Goal: Task Accomplishment & Management: Manage account settings

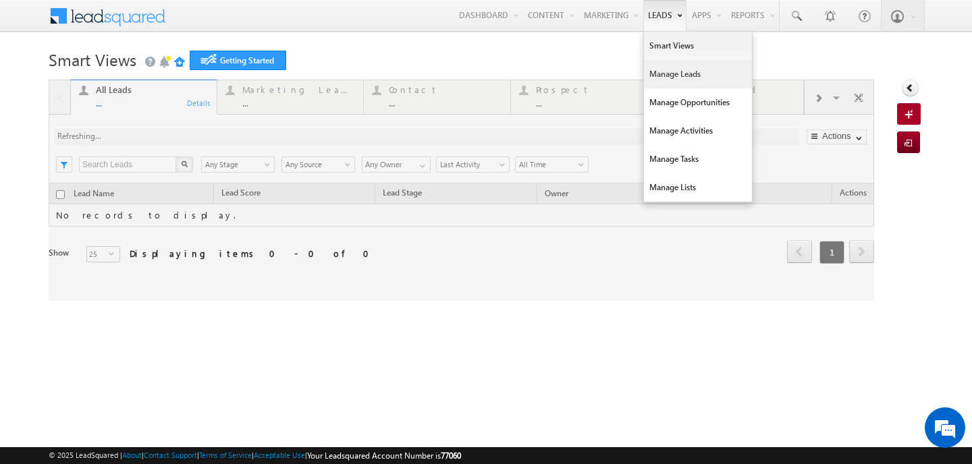
click at [668, 72] on link "Manage Leads" at bounding box center [698, 74] width 108 height 28
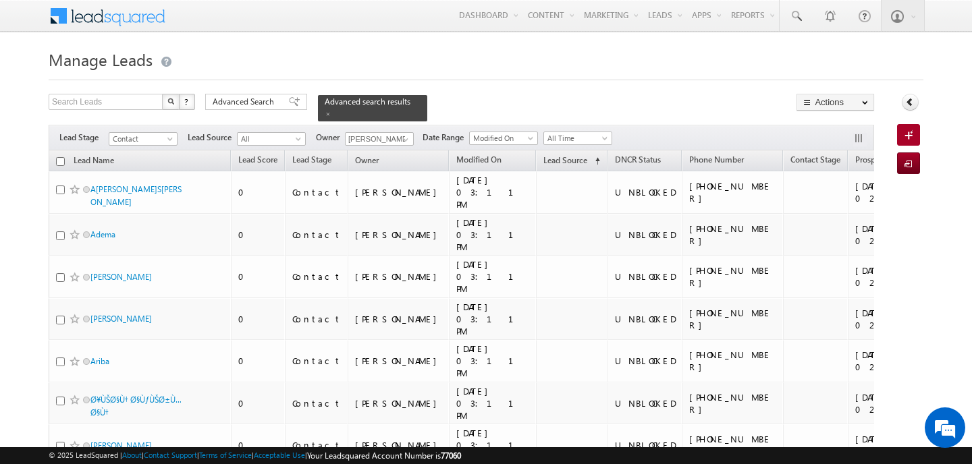
click at [513, 75] on div at bounding box center [486, 76] width 875 height 9
click at [400, 143] on span at bounding box center [405, 139] width 11 height 11
click at [398, 161] on span "ankitkumar.singh@indglobal.ae" at bounding box center [410, 164] width 121 height 10
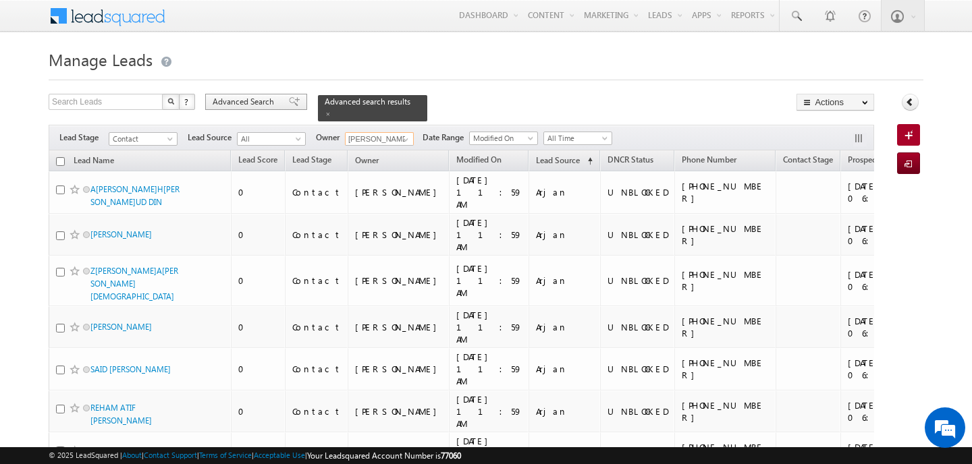
type input "[PERSON_NAME]"
click at [229, 96] on span "Advanced Search" at bounding box center [245, 102] width 65 height 12
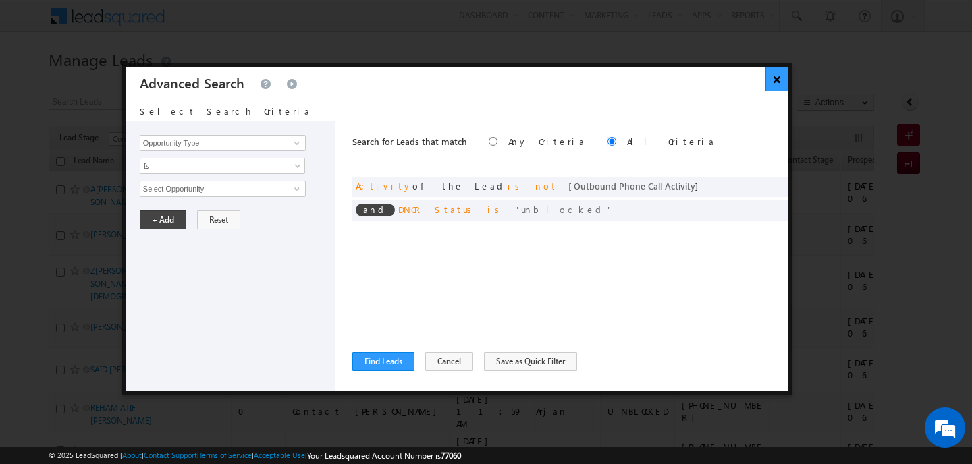
click at [776, 74] on button "×" at bounding box center [776, 79] width 22 height 24
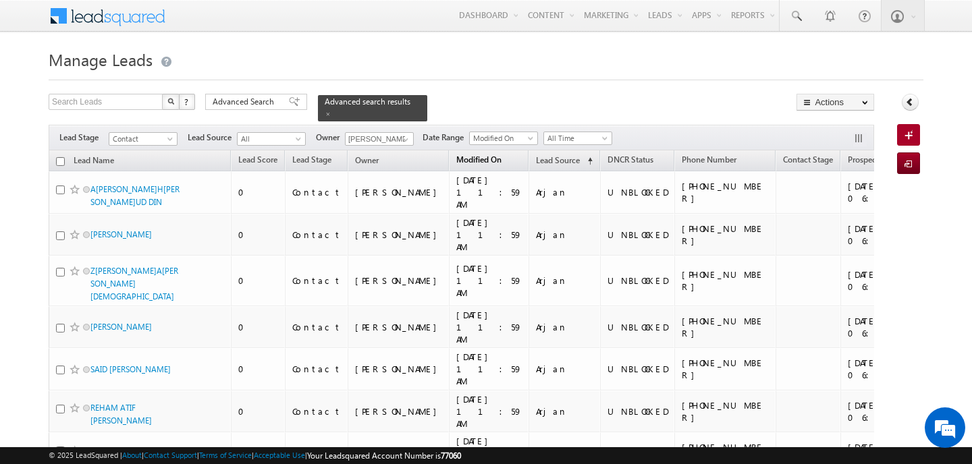
click at [456, 160] on span "Modified On" at bounding box center [478, 160] width 45 height 10
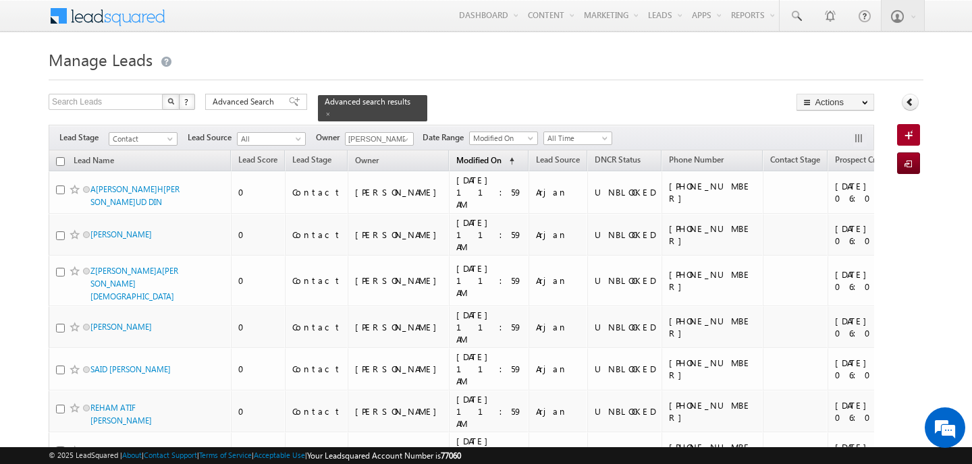
click at [456, 160] on span "Modified On" at bounding box center [478, 160] width 45 height 10
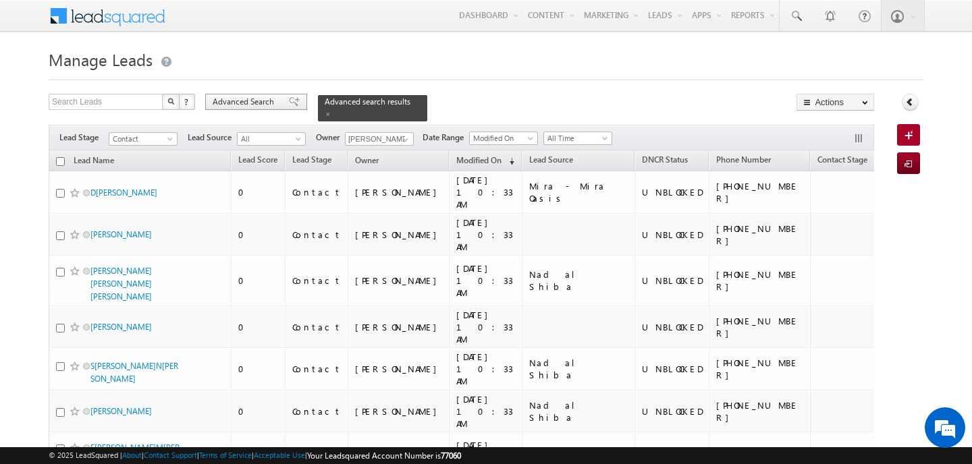
click at [263, 103] on span "Advanced Search" at bounding box center [245, 102] width 65 height 12
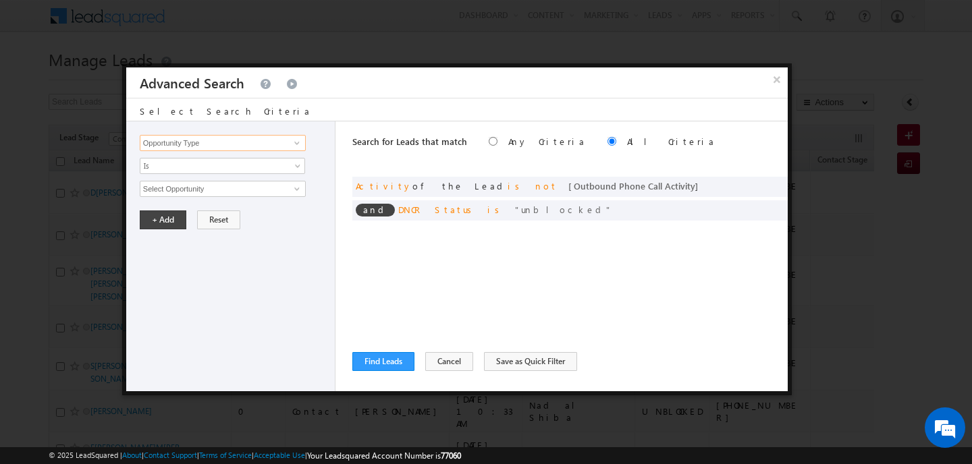
click at [237, 147] on input "Opportunity Type" at bounding box center [223, 143] width 166 height 16
click at [213, 166] on link "Focus Project" at bounding box center [223, 171] width 166 height 16
type input "Focus Project"
click at [213, 166] on span "Is" at bounding box center [213, 166] width 146 height 12
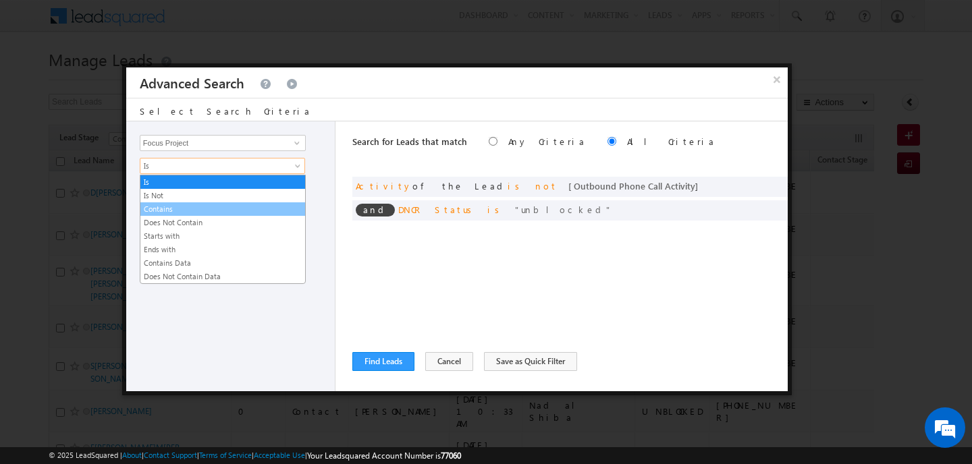
click at [198, 211] on link "Contains" at bounding box center [222, 209] width 165 height 12
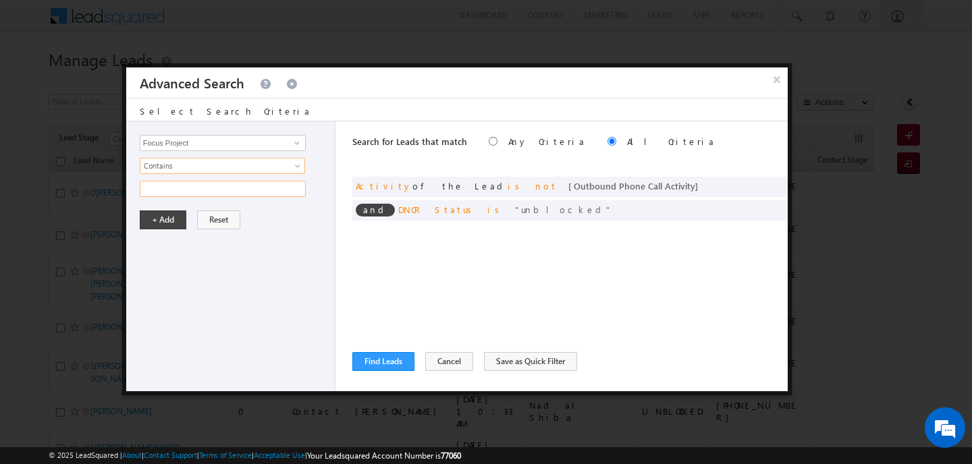
click at [175, 188] on input "text" at bounding box center [223, 189] width 166 height 16
type input "masaar"
click at [161, 225] on button "+ Add" at bounding box center [163, 220] width 47 height 19
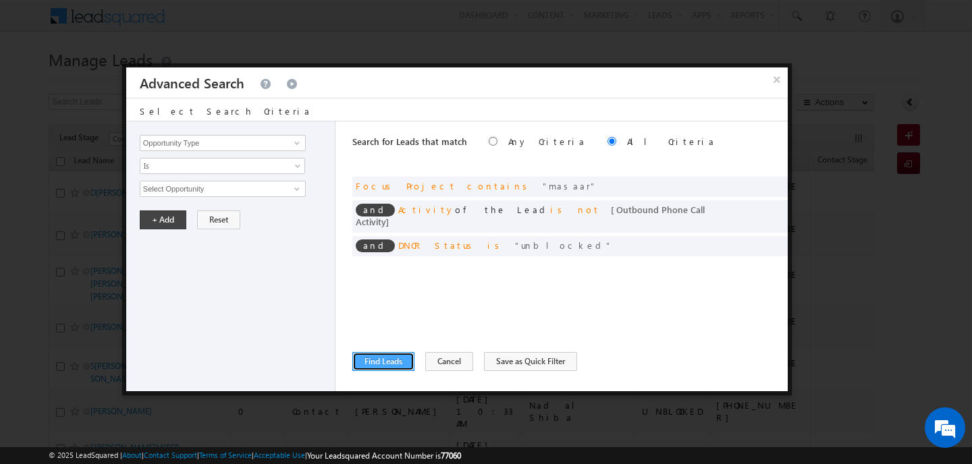
click at [383, 357] on button "Find Leads" at bounding box center [383, 361] width 62 height 19
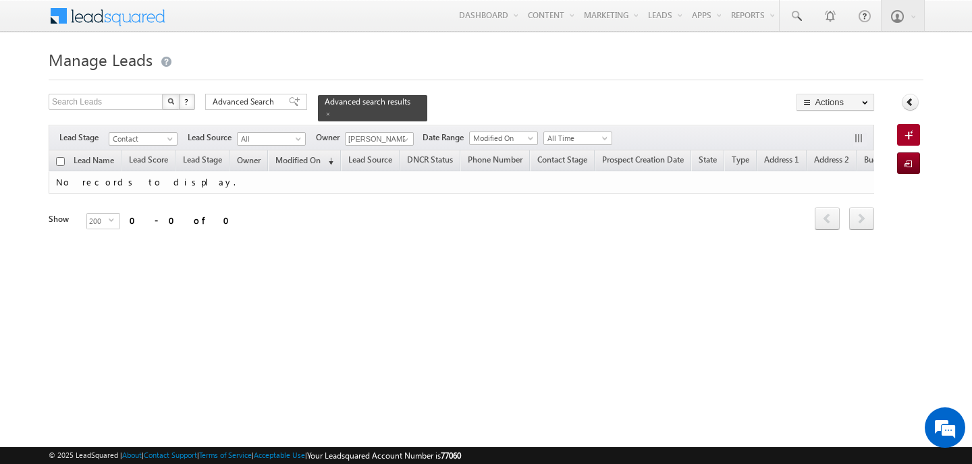
click at [586, 95] on div "Search Leads X ? 0 results found Advanced Search Advanced Search Advanced searc…" at bounding box center [461, 108] width 825 height 28
click at [528, 76] on div at bounding box center [486, 76] width 875 height 9
click at [231, 98] on span "Advanced Search" at bounding box center [245, 102] width 65 height 12
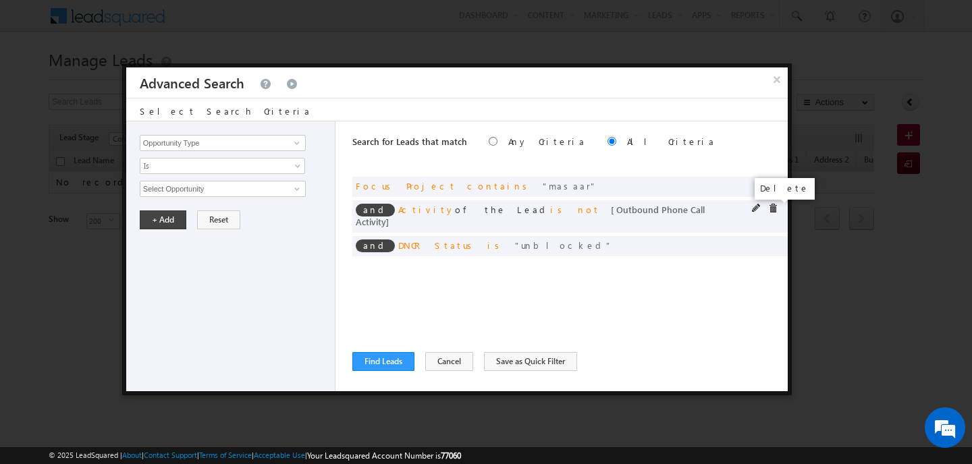
click at [771, 207] on span at bounding box center [772, 208] width 9 height 9
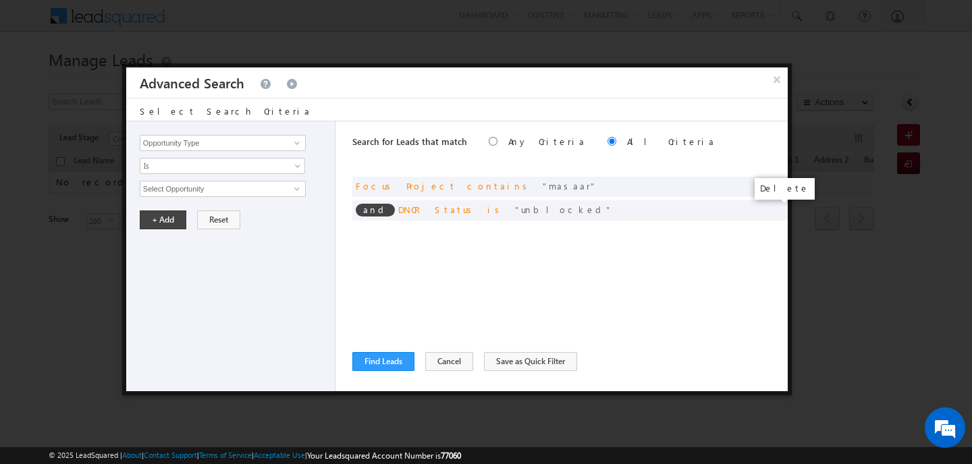
click at [0, 0] on span at bounding box center [0, 0] width 0 height 0
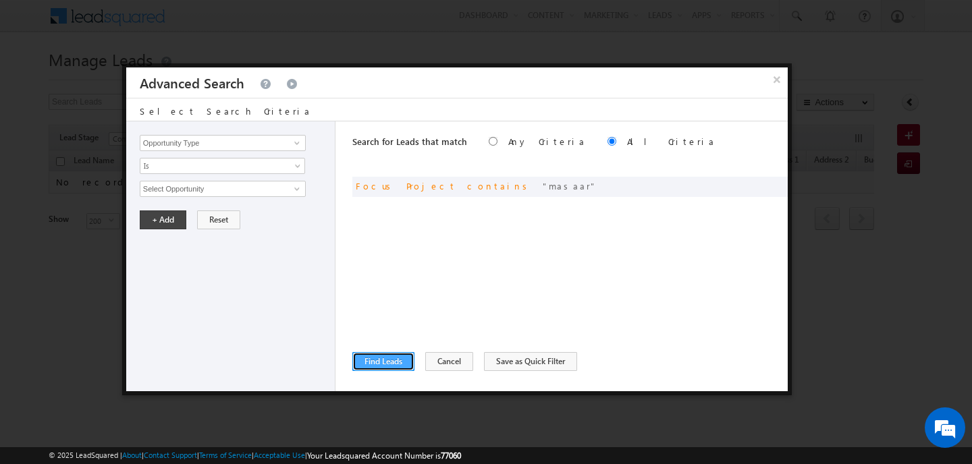
click at [391, 356] on button "Find Leads" at bounding box center [383, 361] width 62 height 19
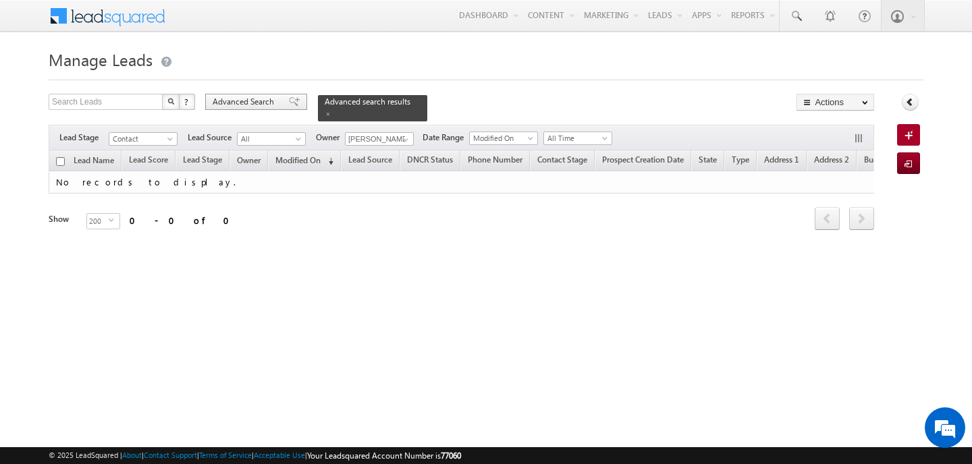
click at [218, 103] on span "Advanced Search" at bounding box center [245, 102] width 65 height 12
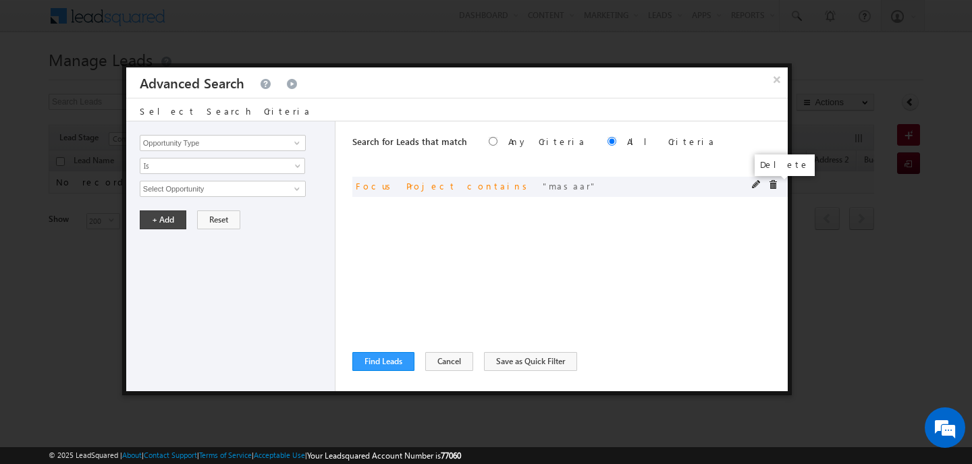
click at [773, 186] on span at bounding box center [772, 184] width 9 height 9
click at [775, 82] on button "×" at bounding box center [776, 79] width 22 height 24
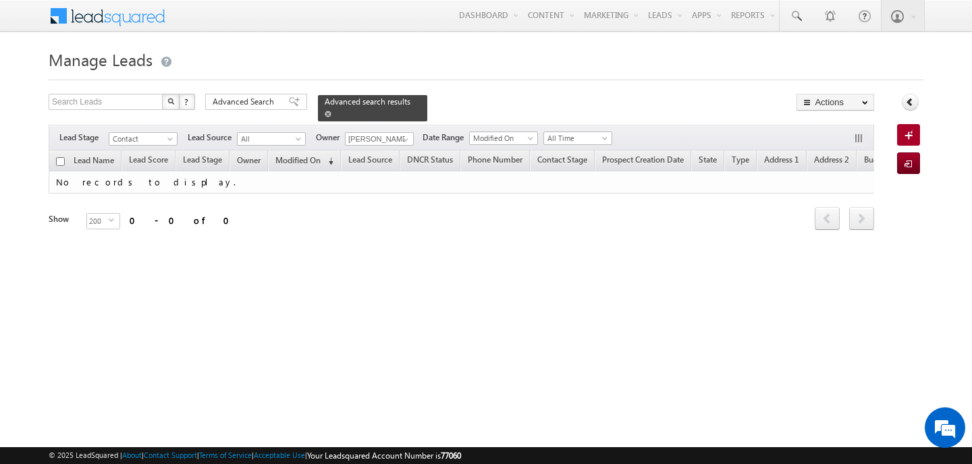
click at [325, 113] on span at bounding box center [328, 114] width 7 height 7
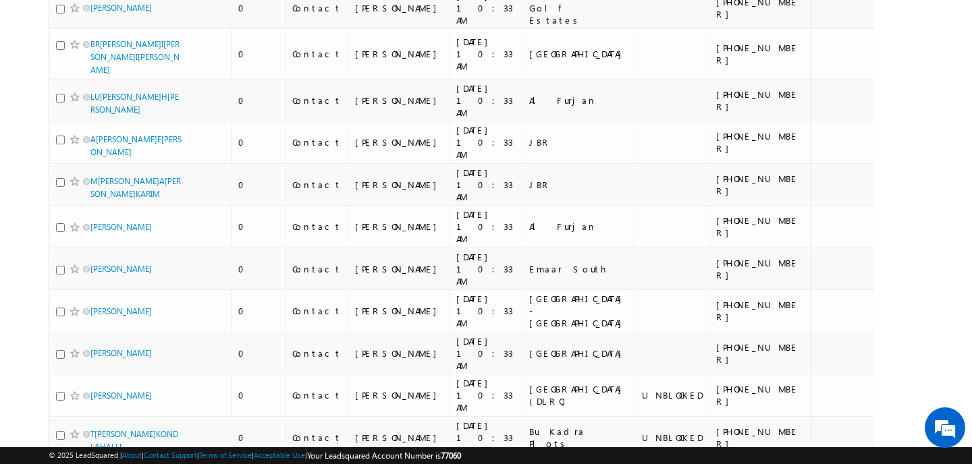
scroll to position [7567, 0]
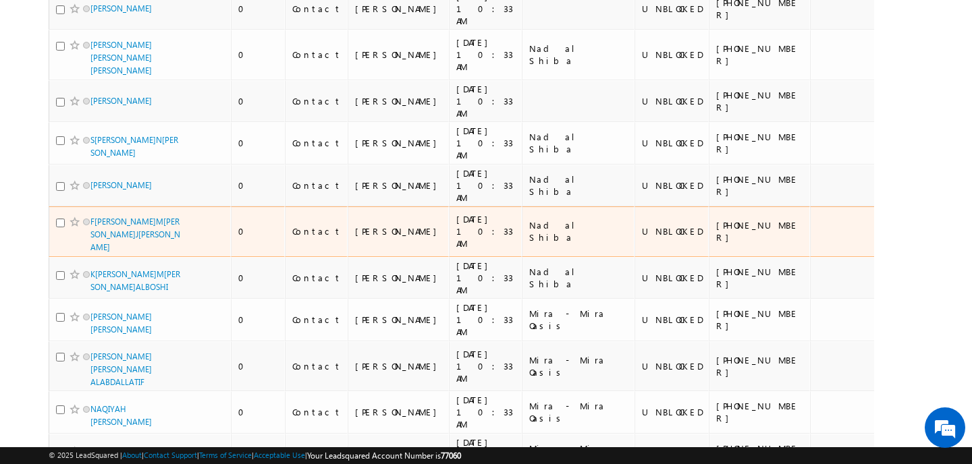
scroll to position [0, 0]
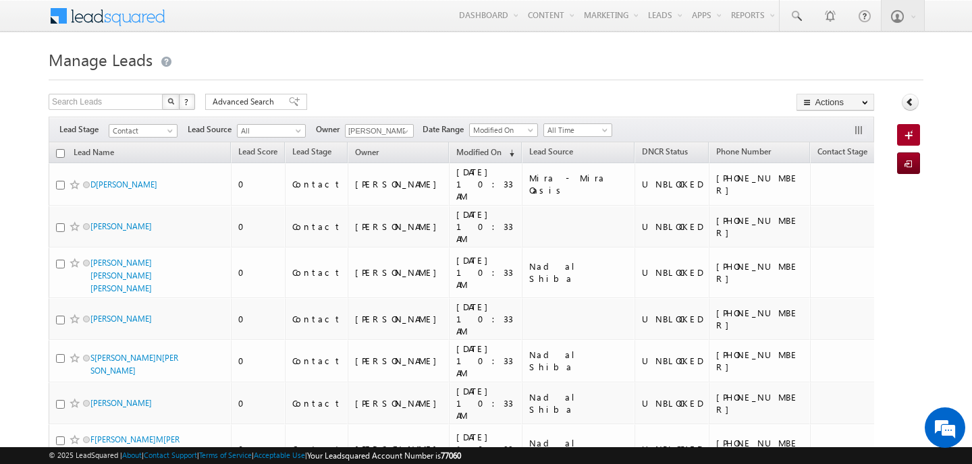
click at [60, 152] on input "checkbox" at bounding box center [60, 153] width 9 height 9
checkbox input "true"
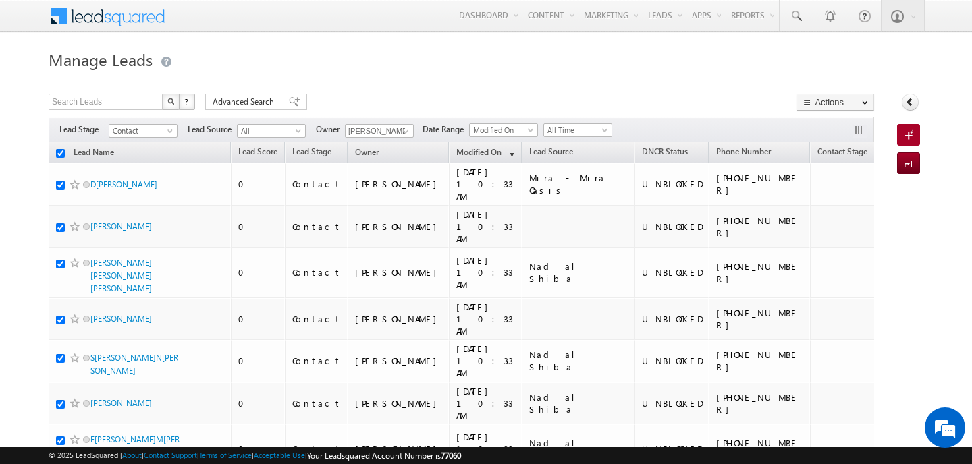
checkbox input "true"
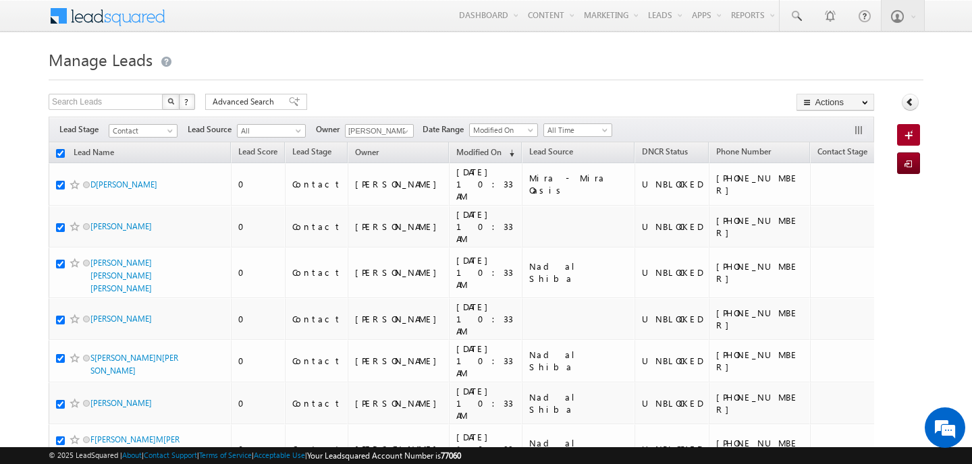
checkbox input "true"
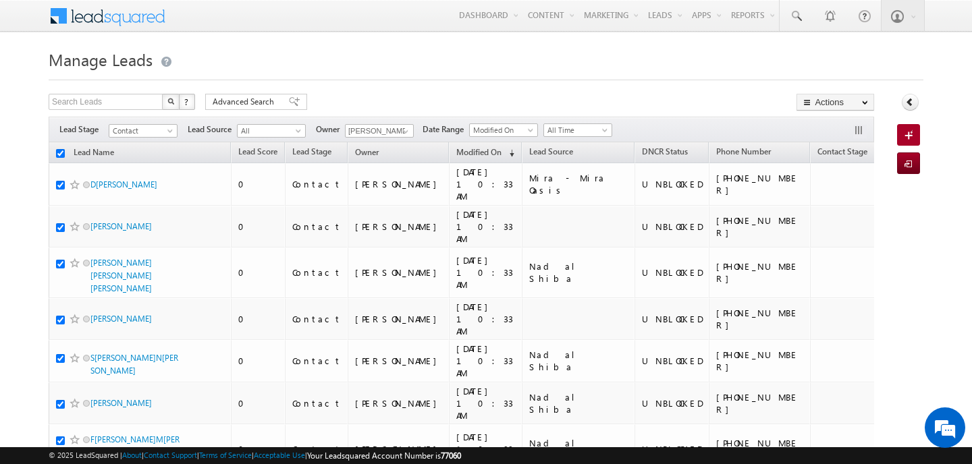
checkbox input "true"
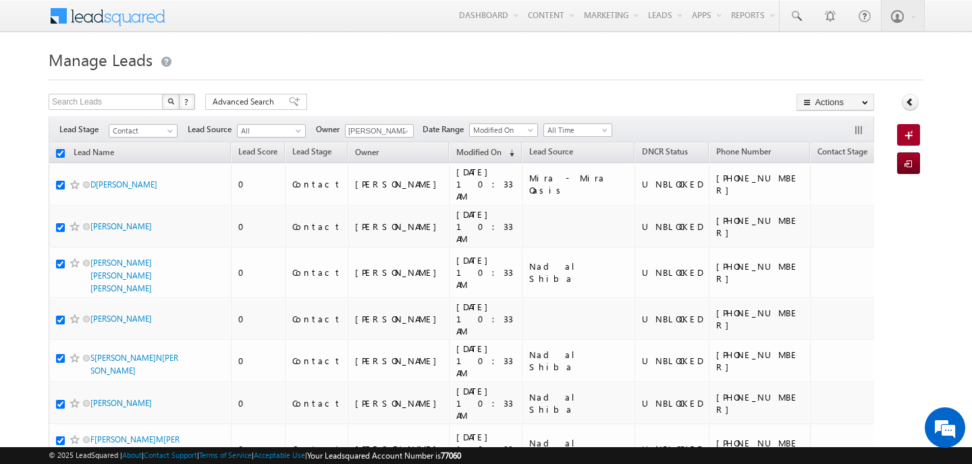
checkbox input "true"
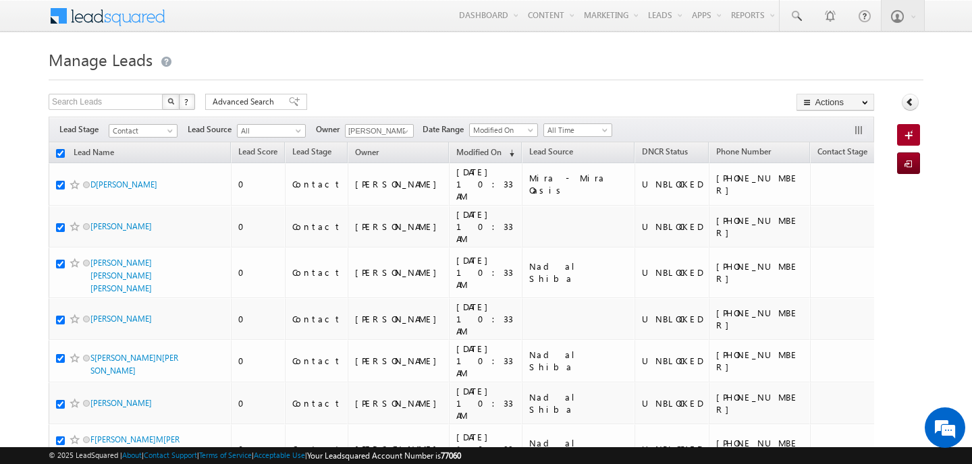
checkbox input "true"
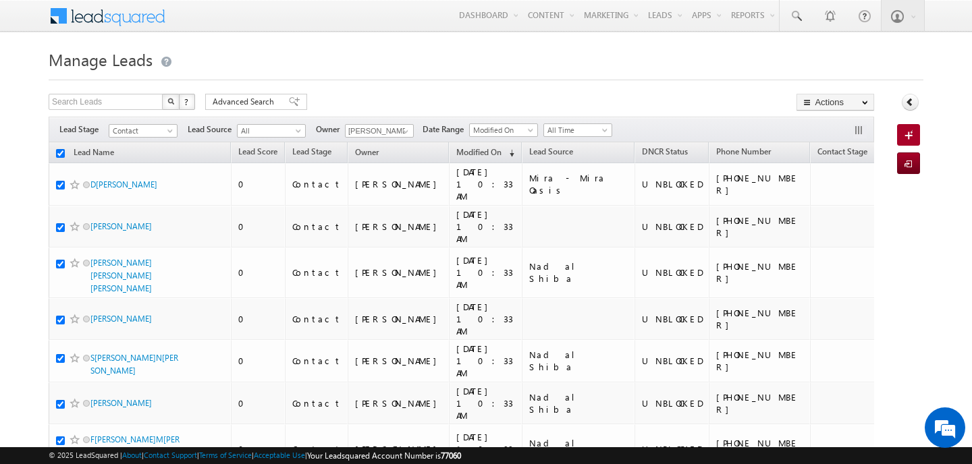
checkbox input "true"
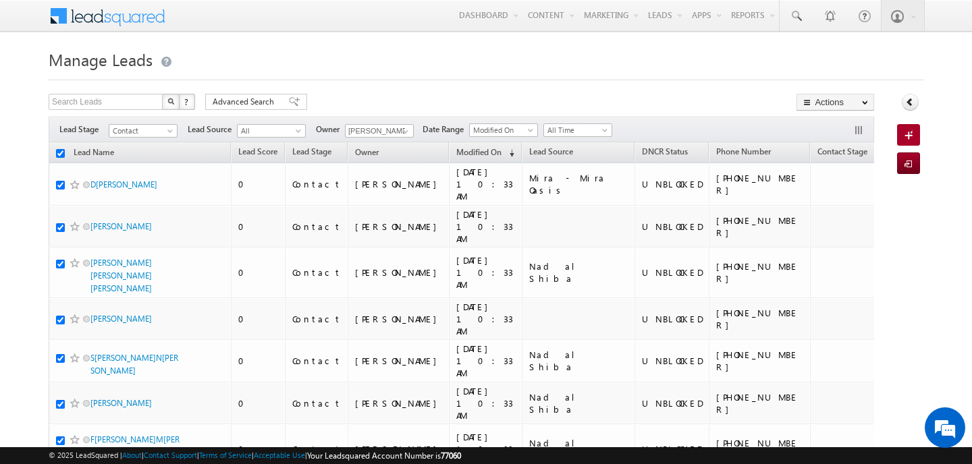
checkbox input "true"
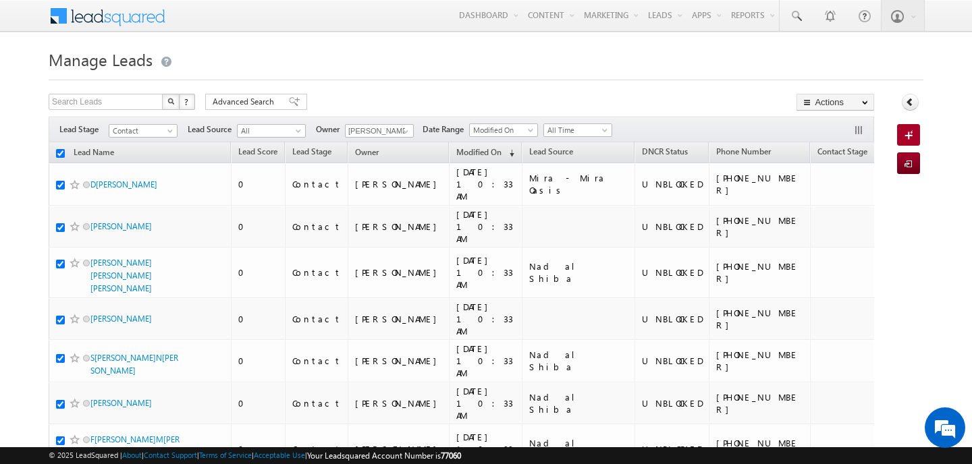
checkbox input "true"
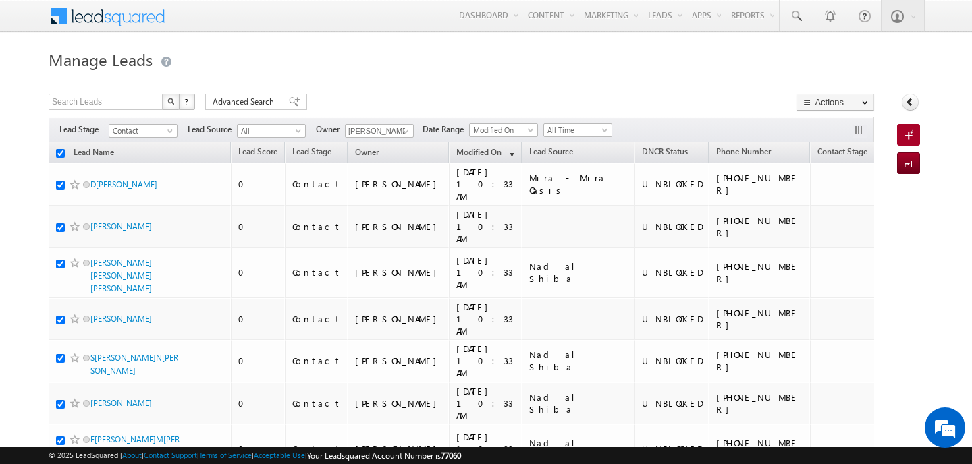
checkbox input "true"
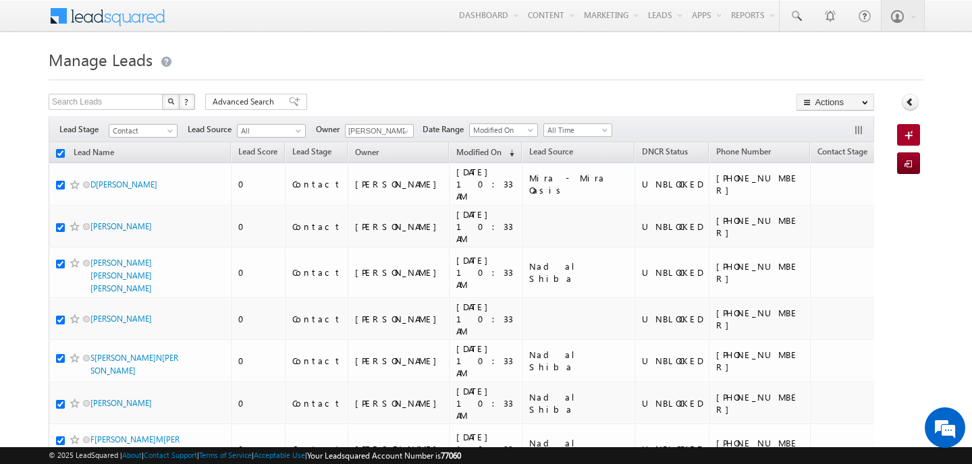
checkbox input "true"
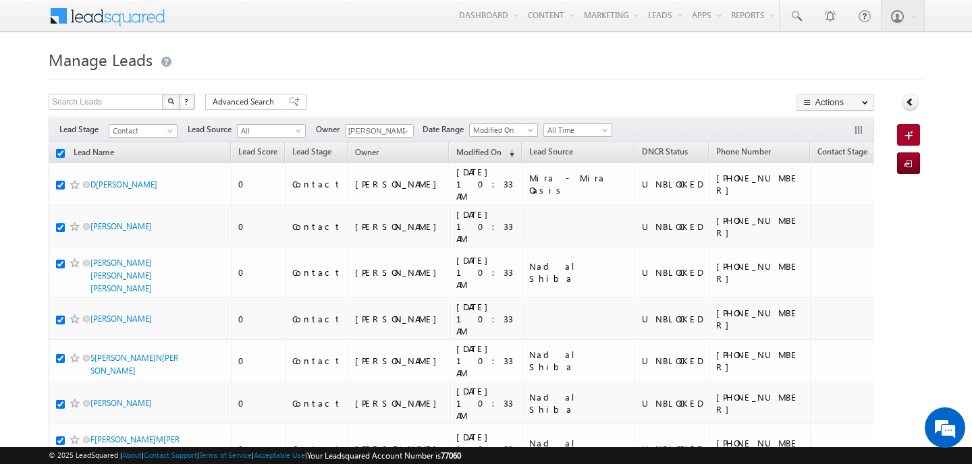
checkbox input "true"
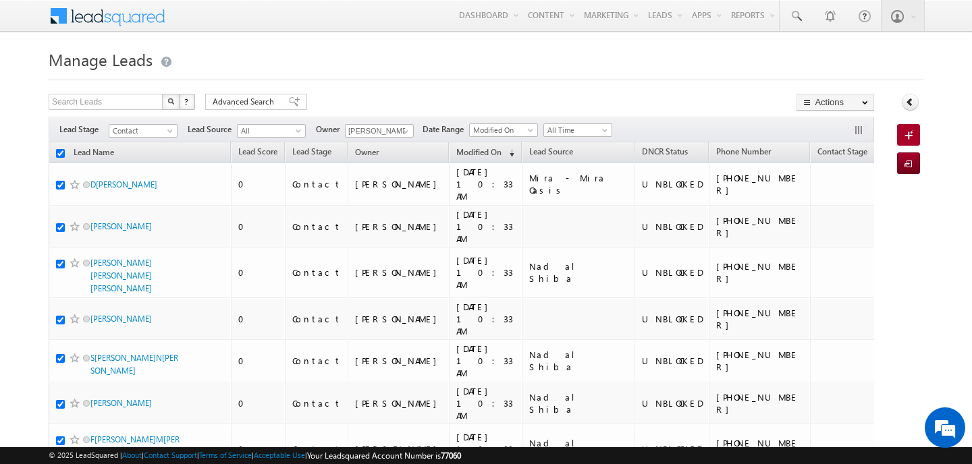
checkbox input "true"
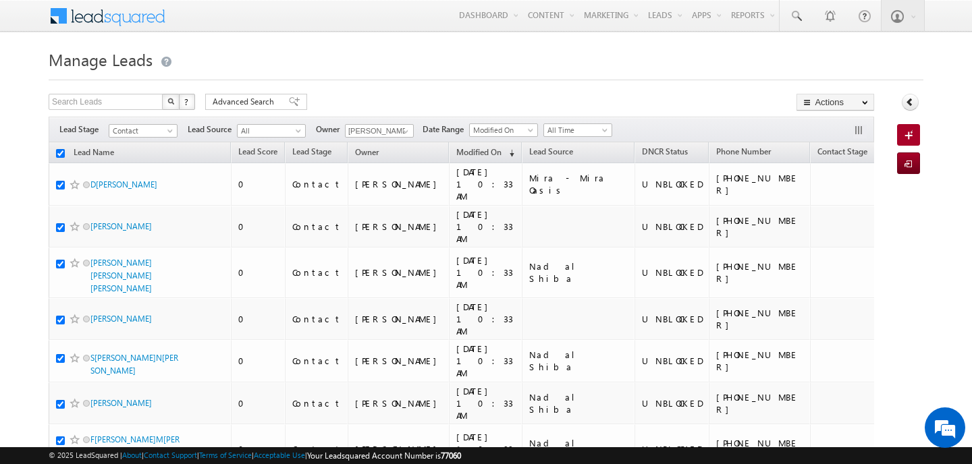
checkbox input "true"
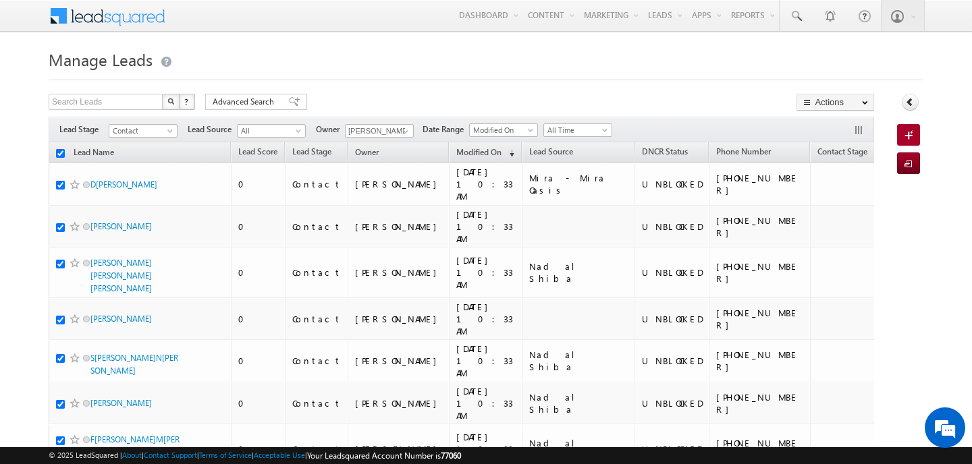
checkbox input "true"
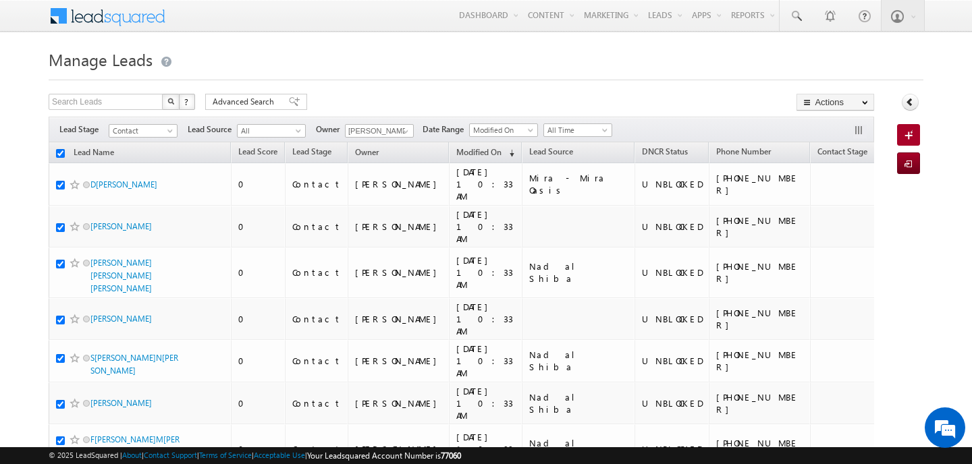
checkbox input "true"
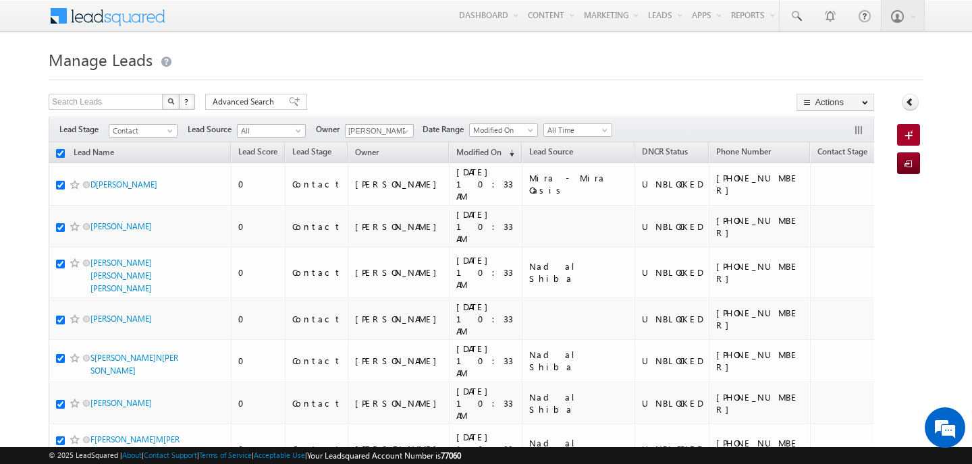
checkbox input "true"
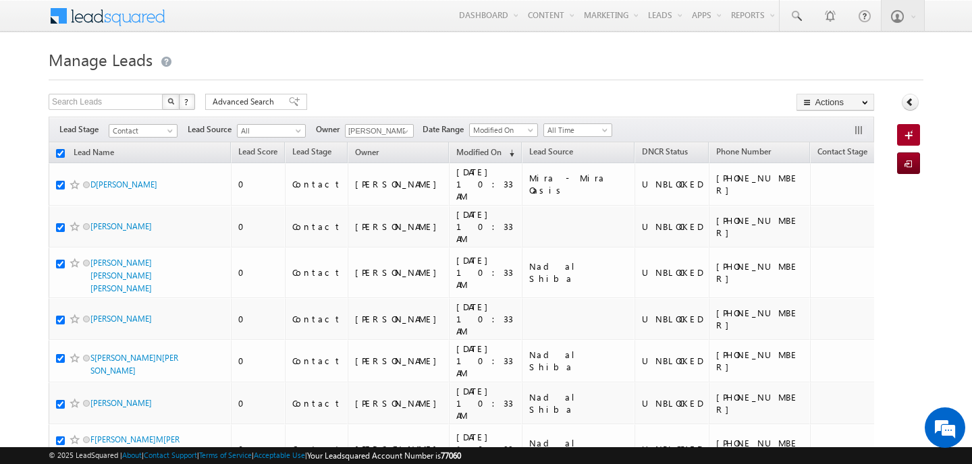
checkbox input "true"
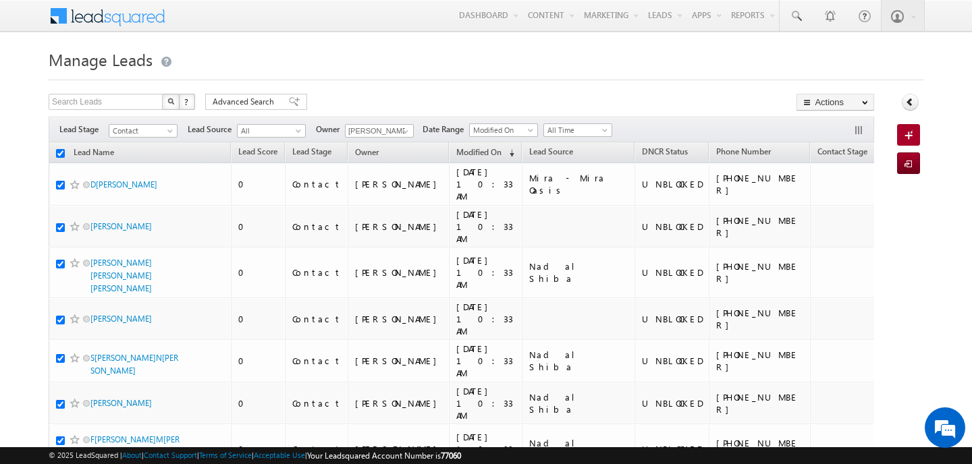
checkbox input "true"
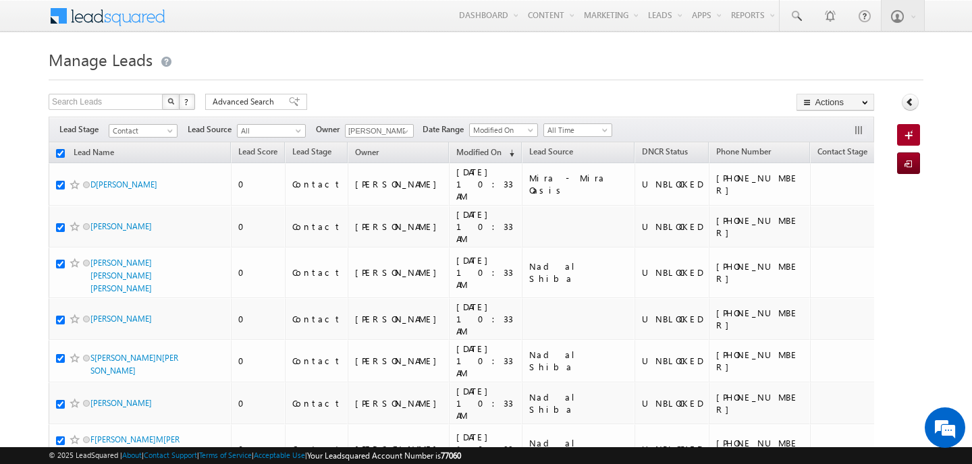
checkbox input "true"
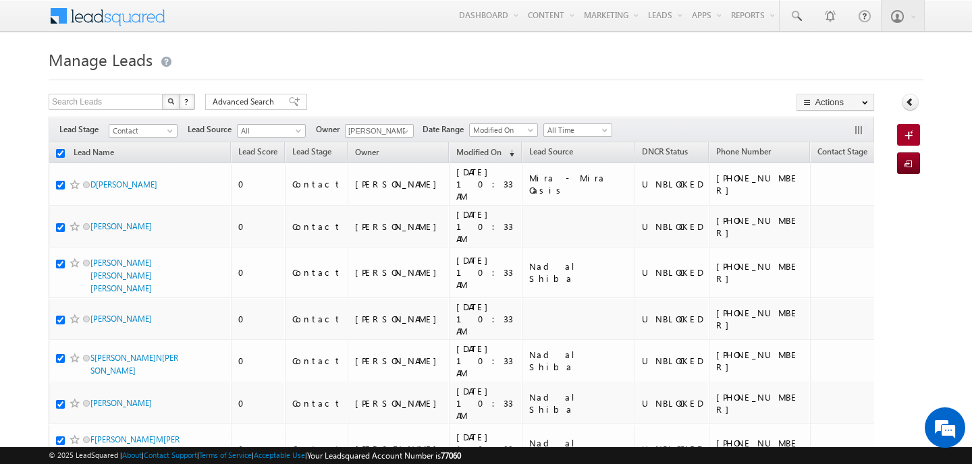
checkbox input "true"
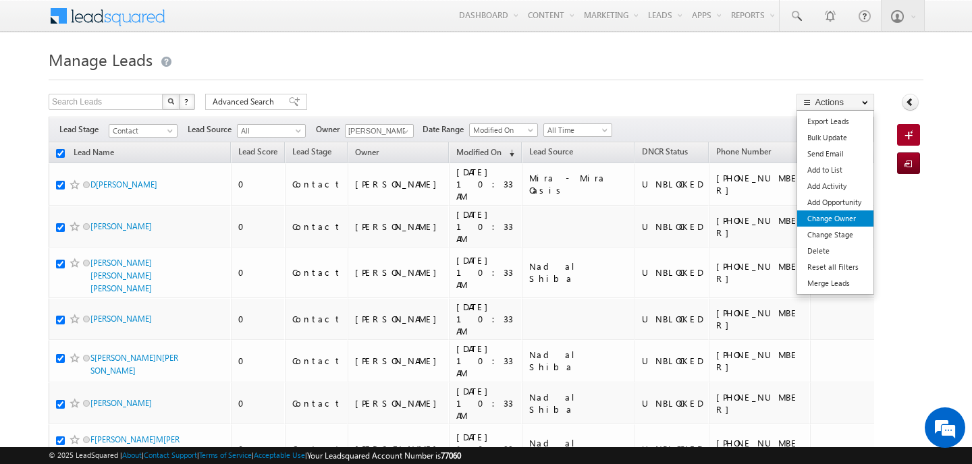
click at [850, 213] on link "Change Owner" at bounding box center [835, 219] width 76 height 16
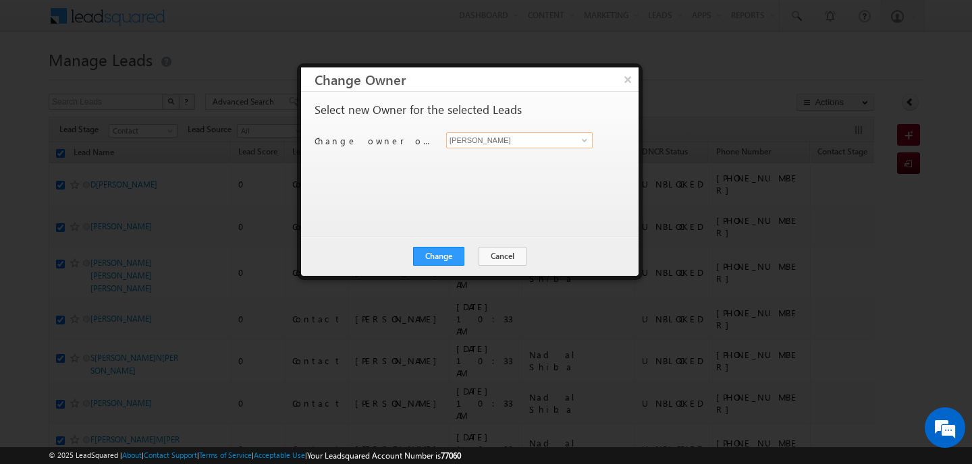
click at [518, 144] on input "[PERSON_NAME]" at bounding box center [519, 140] width 146 height 16
click at [506, 154] on link "Swarup Chandradas swarup.chandradas@indglobal.ae" at bounding box center [519, 161] width 146 height 26
type input "Swarup Chandradas"
click at [459, 255] on button "Change" at bounding box center [438, 256] width 51 height 19
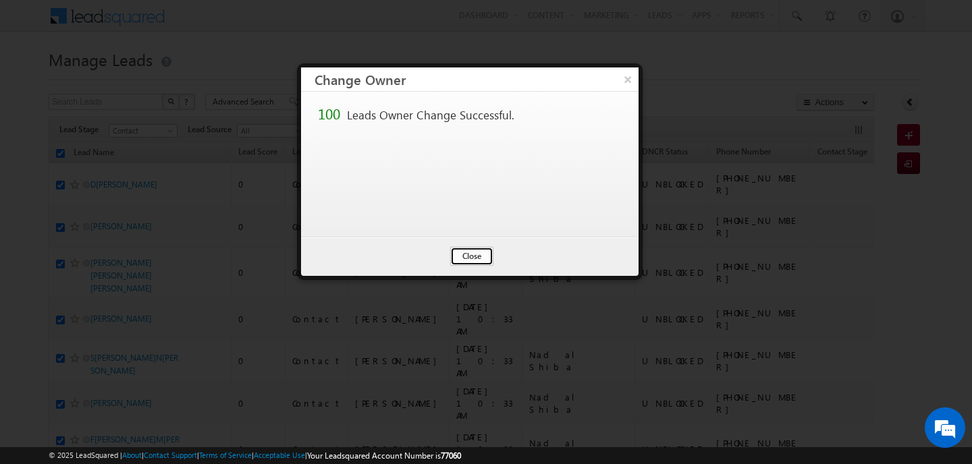
click at [465, 256] on button "Close" at bounding box center [471, 256] width 43 height 19
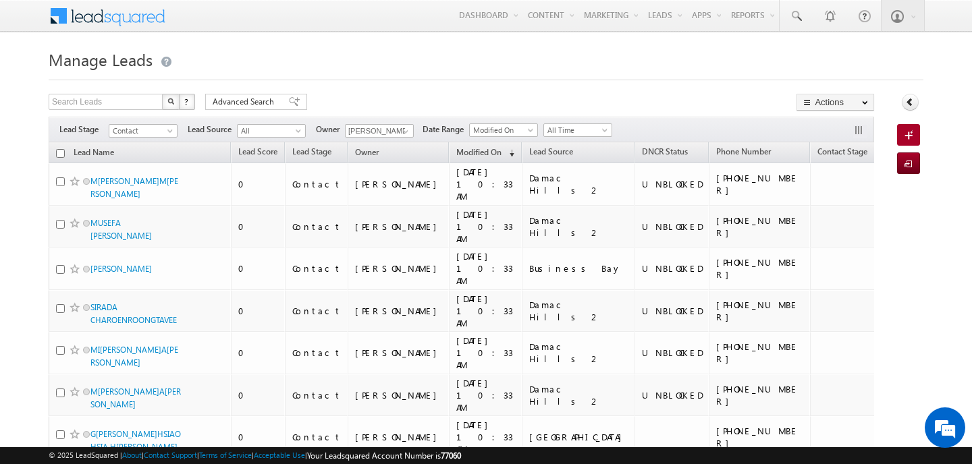
click at [61, 155] on input "checkbox" at bounding box center [60, 153] width 9 height 9
checkbox input "true"
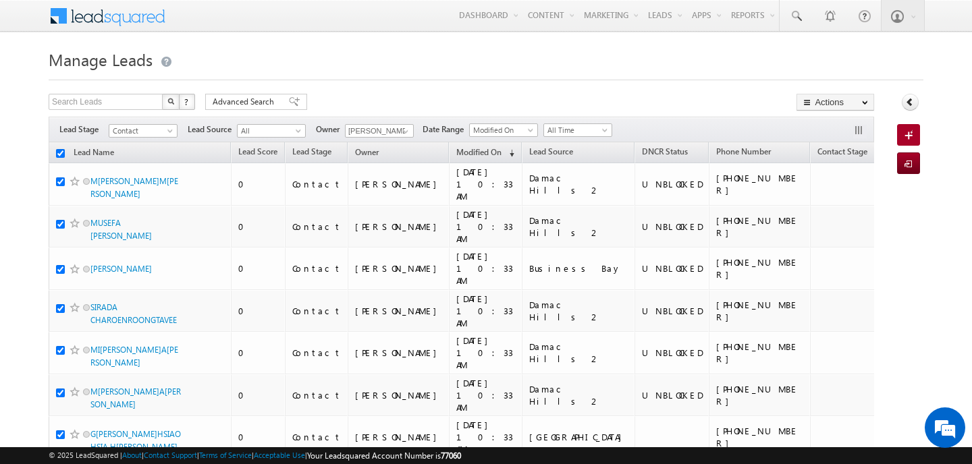
checkbox input "true"
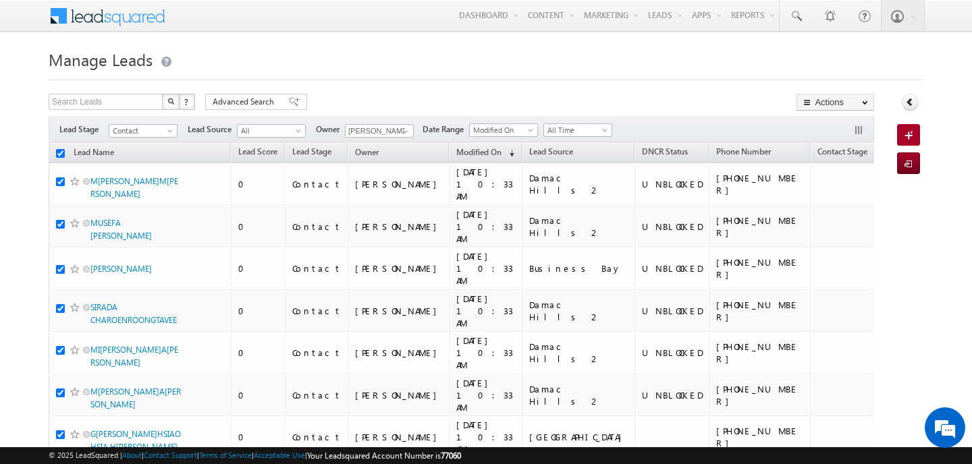
checkbox input "true"
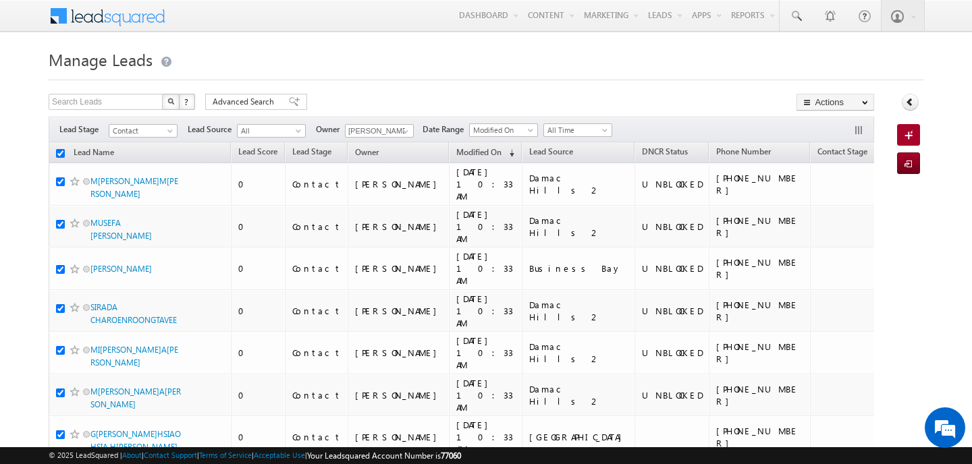
checkbox input "true"
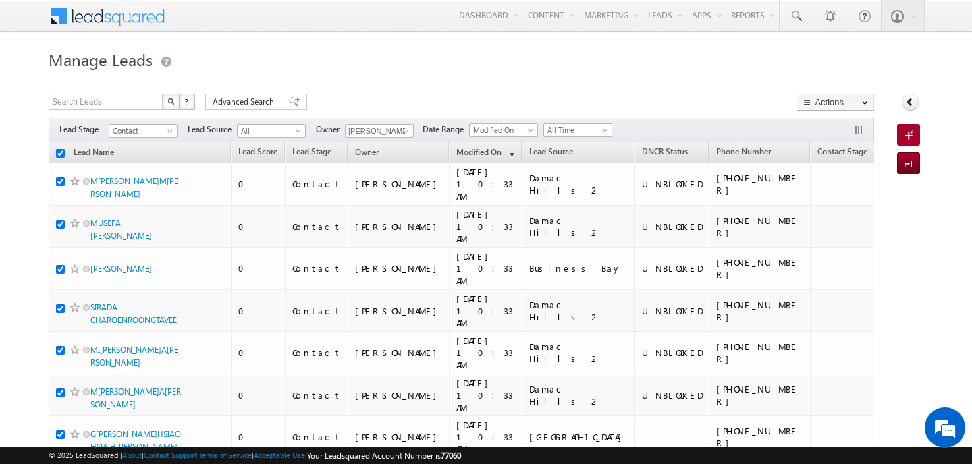
checkbox input "true"
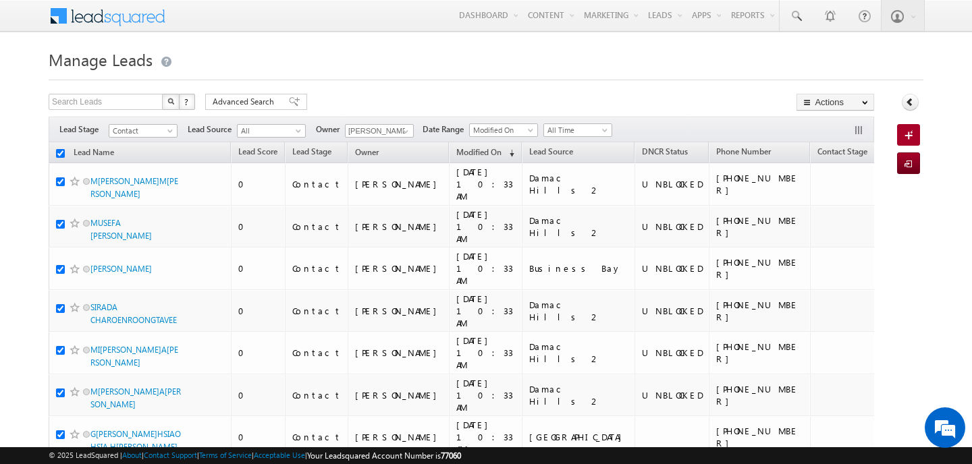
checkbox input "true"
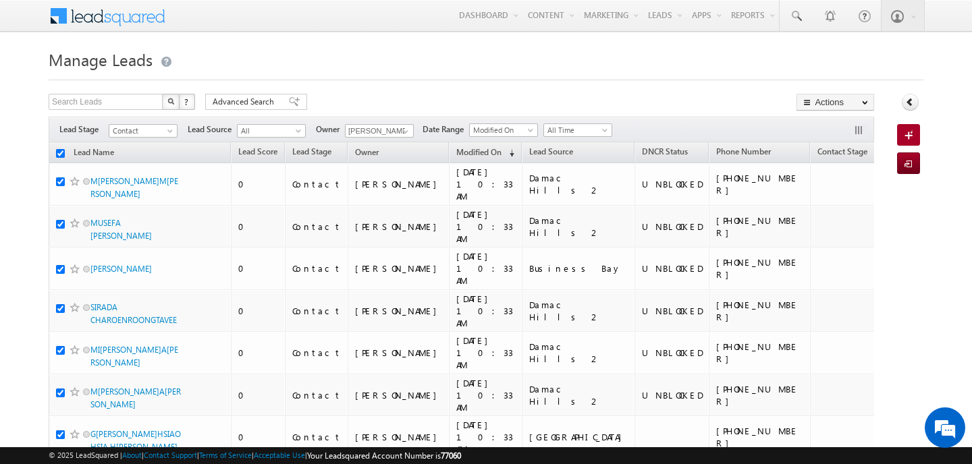
checkbox input "true"
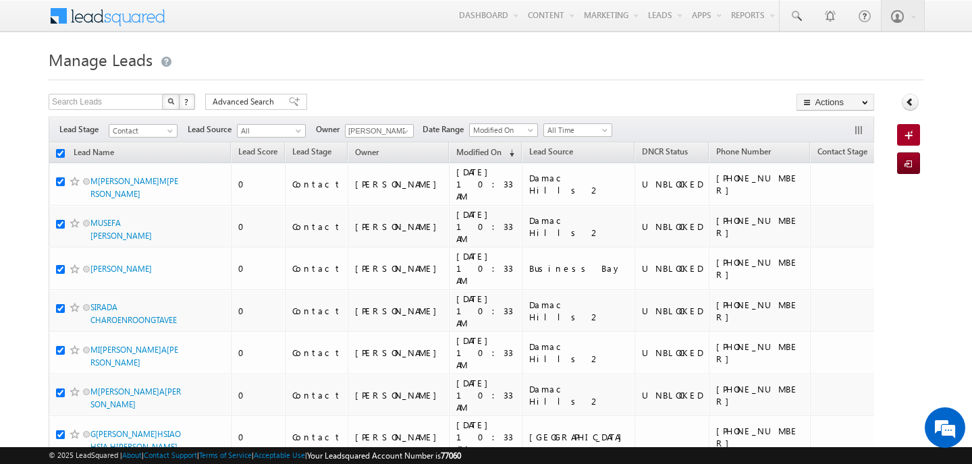
checkbox input "true"
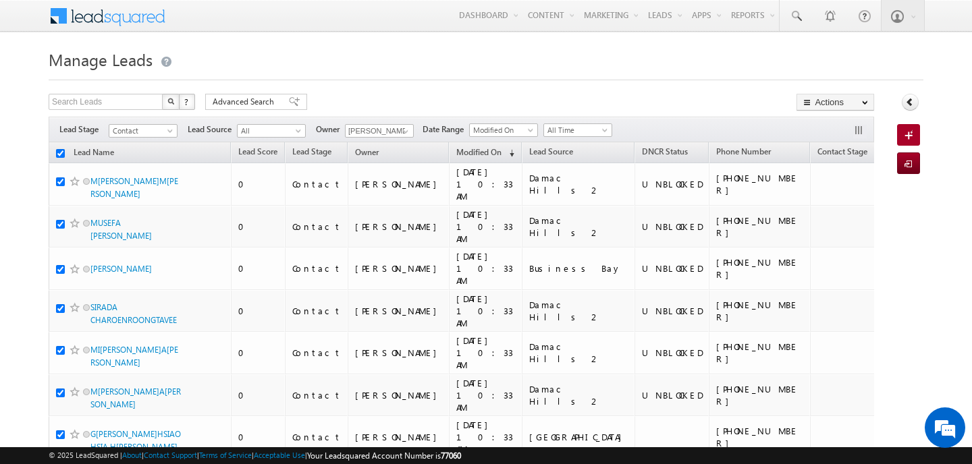
checkbox input "true"
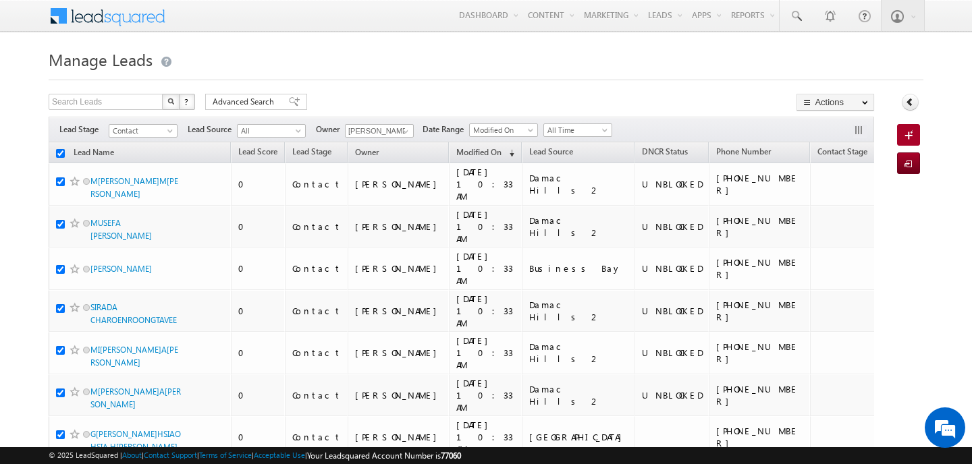
checkbox input "true"
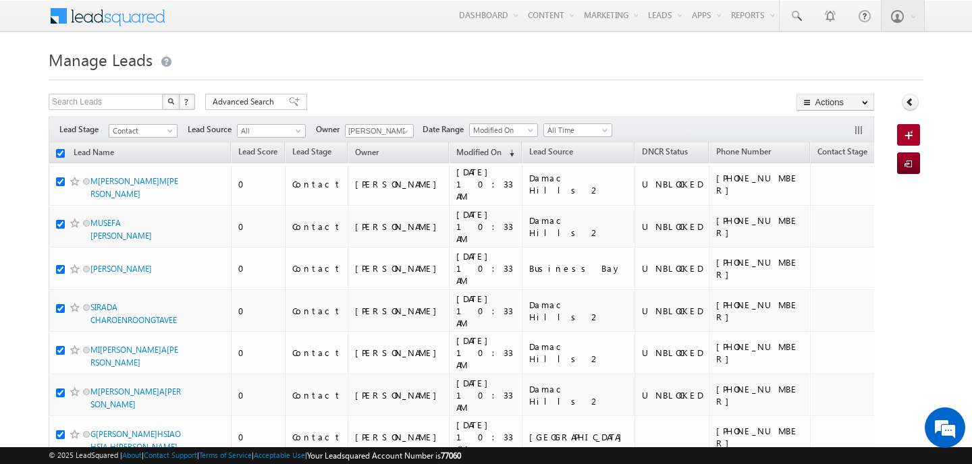
checkbox input "true"
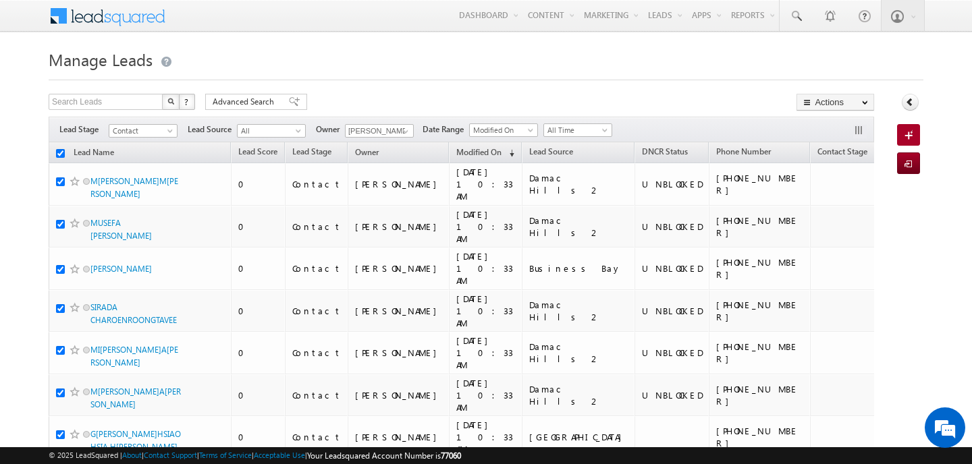
checkbox input "true"
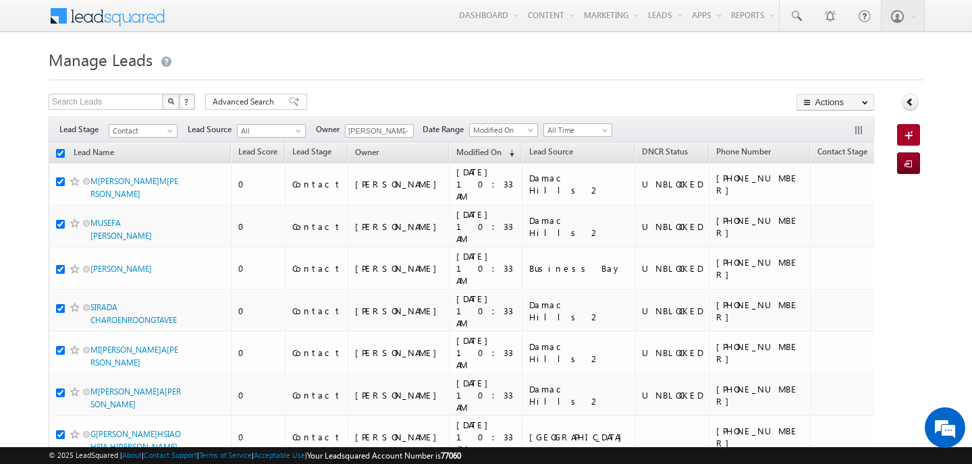
checkbox input "true"
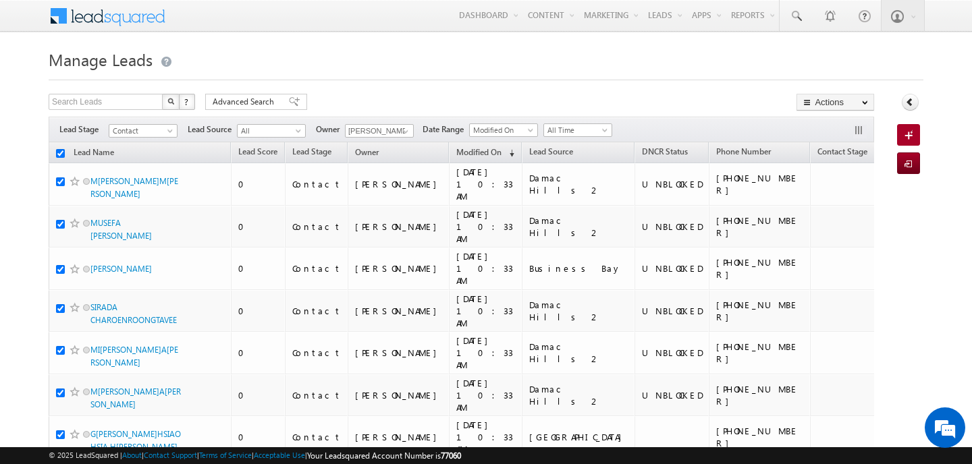
checkbox input "true"
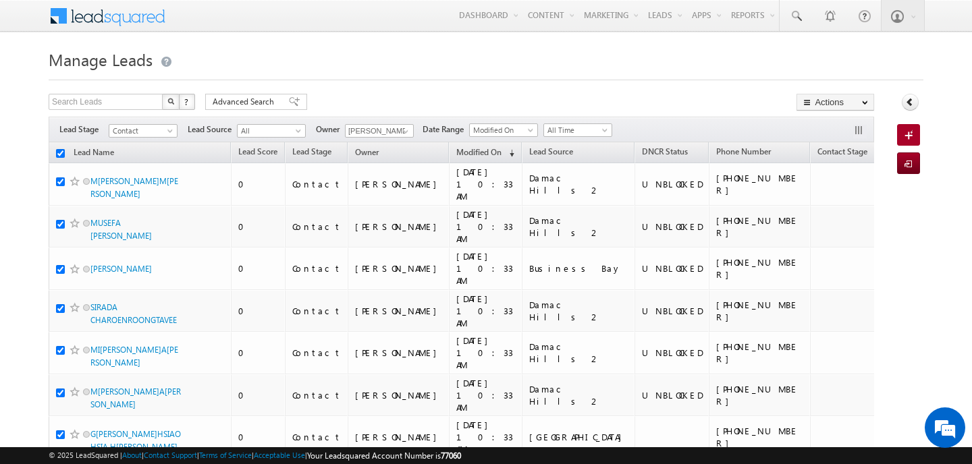
checkbox input "true"
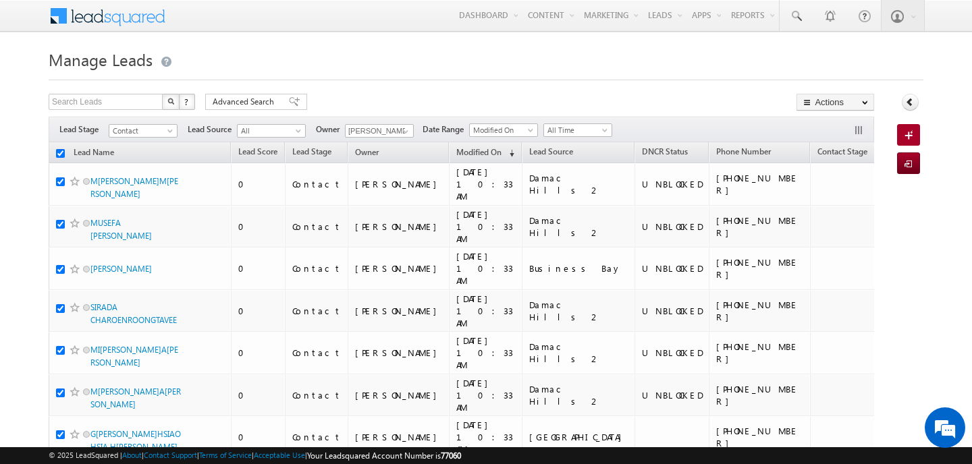
checkbox input "true"
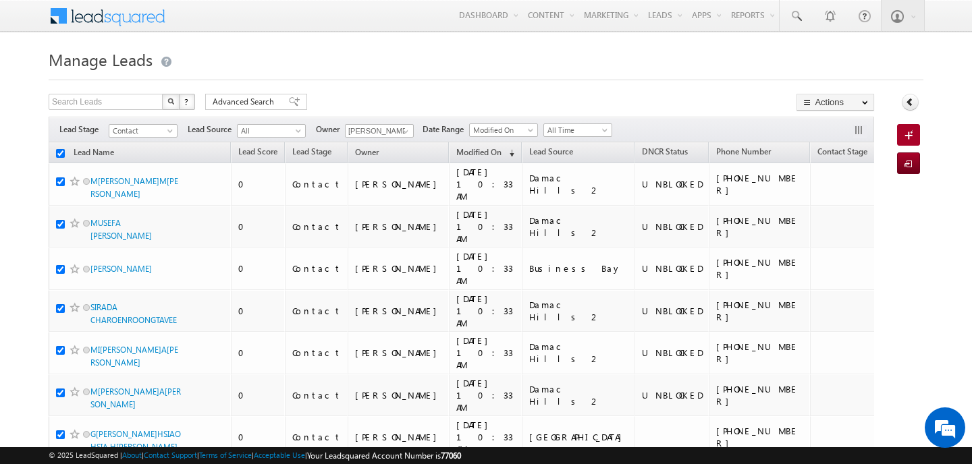
checkbox input "true"
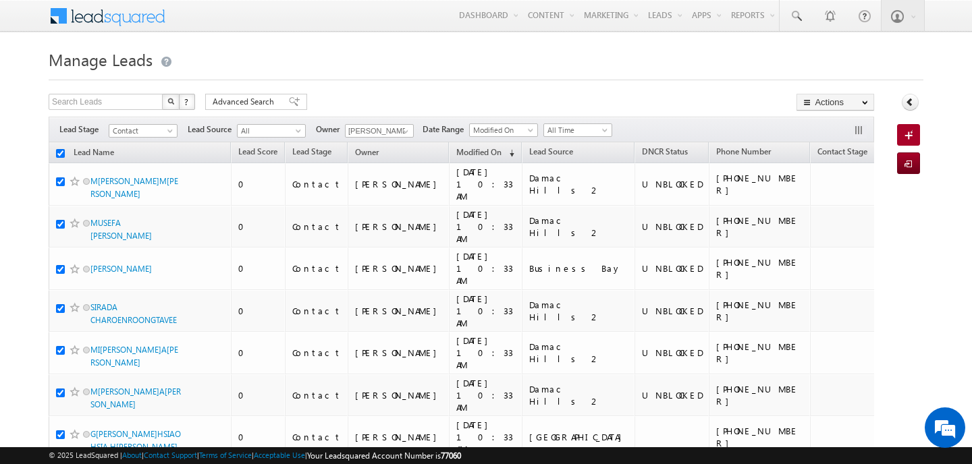
checkbox input "true"
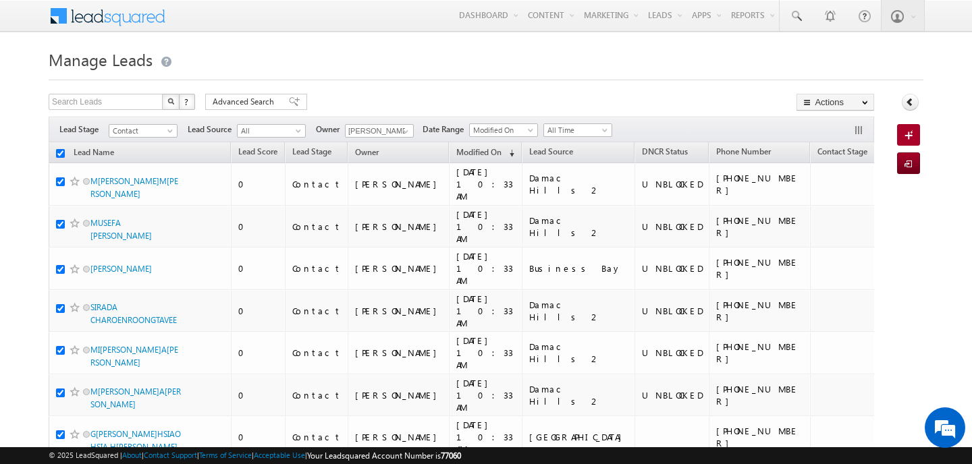
checkbox input "true"
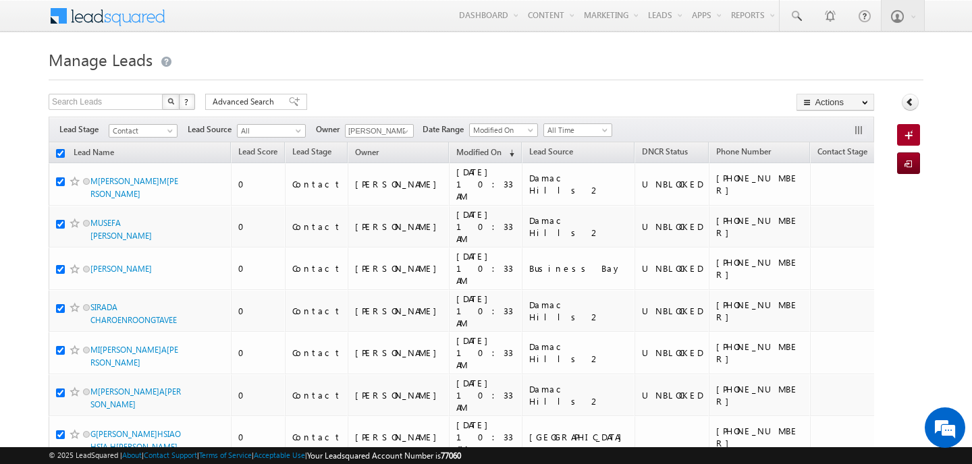
checkbox input "true"
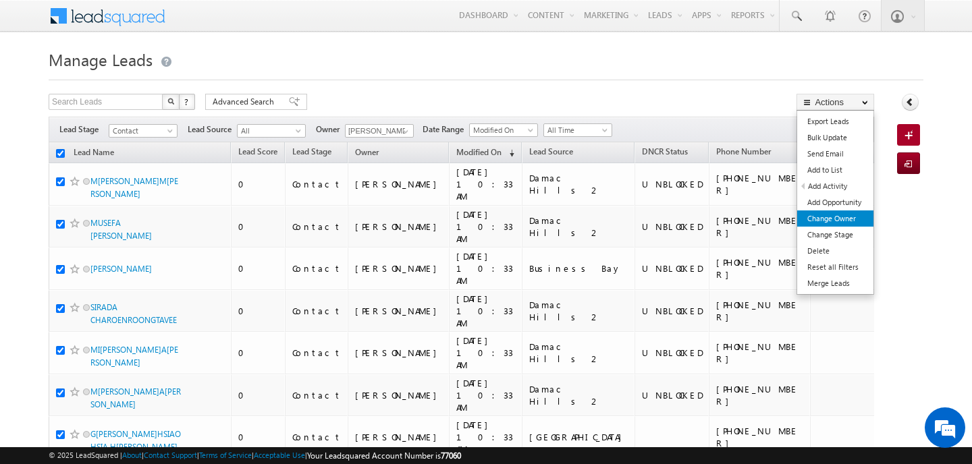
click at [846, 214] on link "Change Owner" at bounding box center [835, 219] width 76 height 16
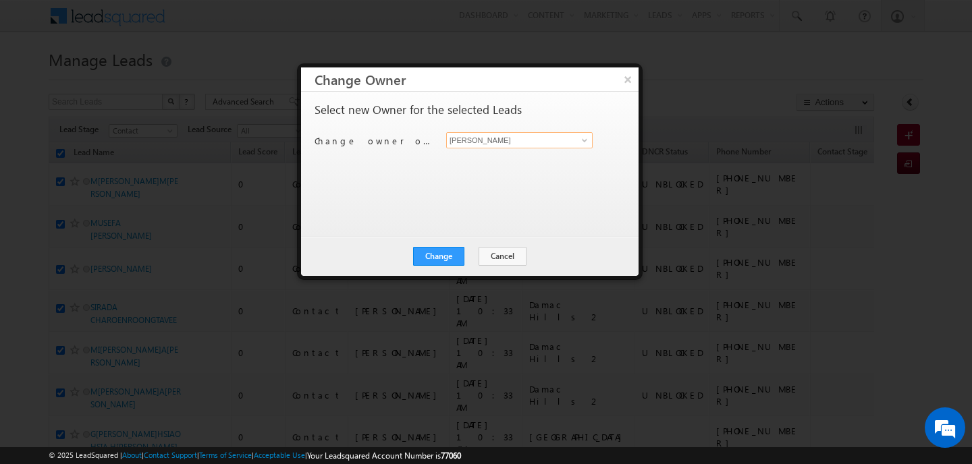
click at [513, 145] on input "[PERSON_NAME]" at bounding box center [519, 140] width 146 height 16
click at [493, 168] on span "mehfooza.memon@indglobal.ae" at bounding box center [511, 167] width 121 height 10
click at [445, 260] on button "Change" at bounding box center [438, 256] width 51 height 19
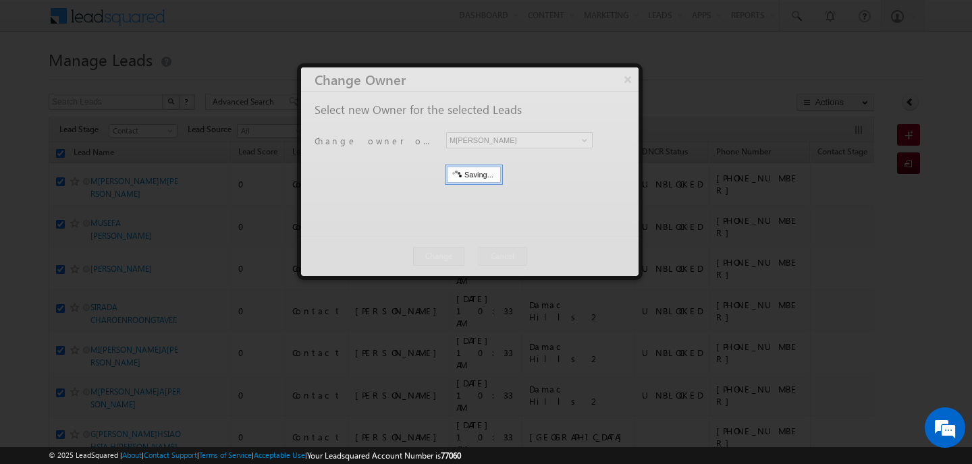
click at [466, 259] on div at bounding box center [469, 171] width 337 height 209
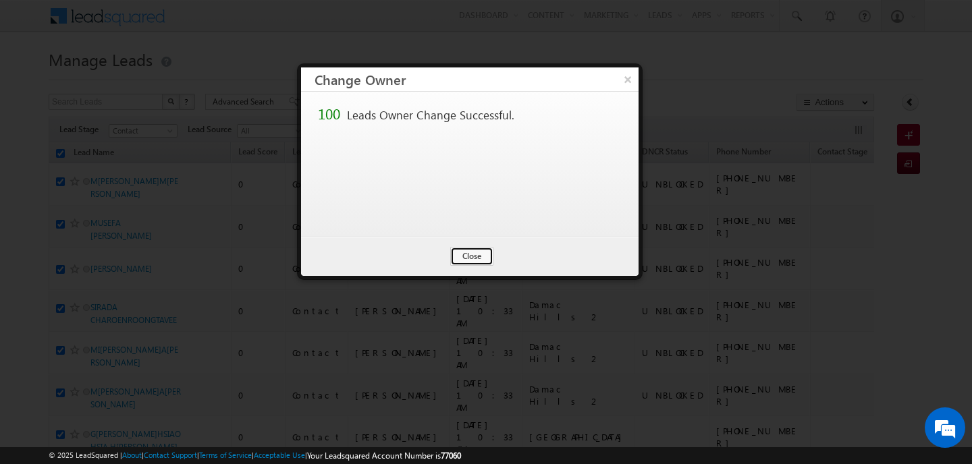
click at [466, 259] on button "Close" at bounding box center [471, 256] width 43 height 19
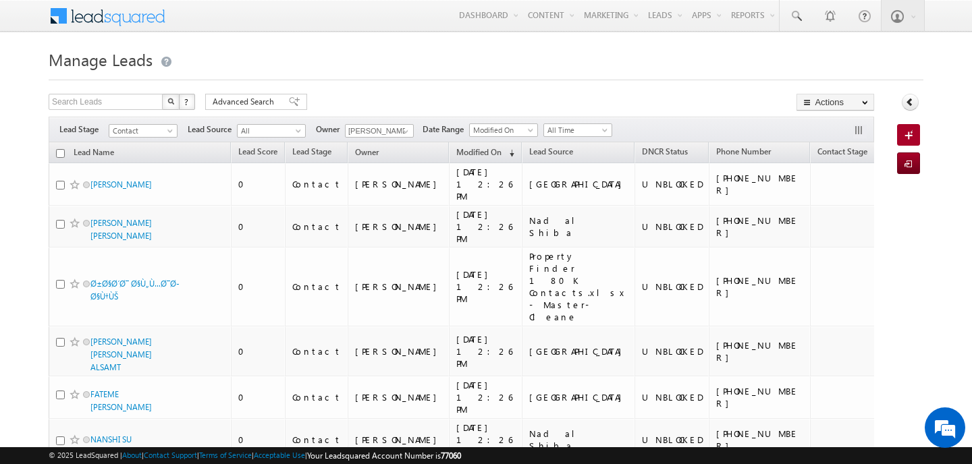
click at [473, 65] on h1 "Manage Leads" at bounding box center [486, 58] width 875 height 26
click at [450, 72] on div at bounding box center [486, 76] width 875 height 9
drag, startPoint x: 372, startPoint y: 80, endPoint x: 392, endPoint y: 11, distance: 71.6
click at [377, 57] on div "Manage Leads" at bounding box center [486, 62] width 875 height 35
